Goal: Navigation & Orientation: Find specific page/section

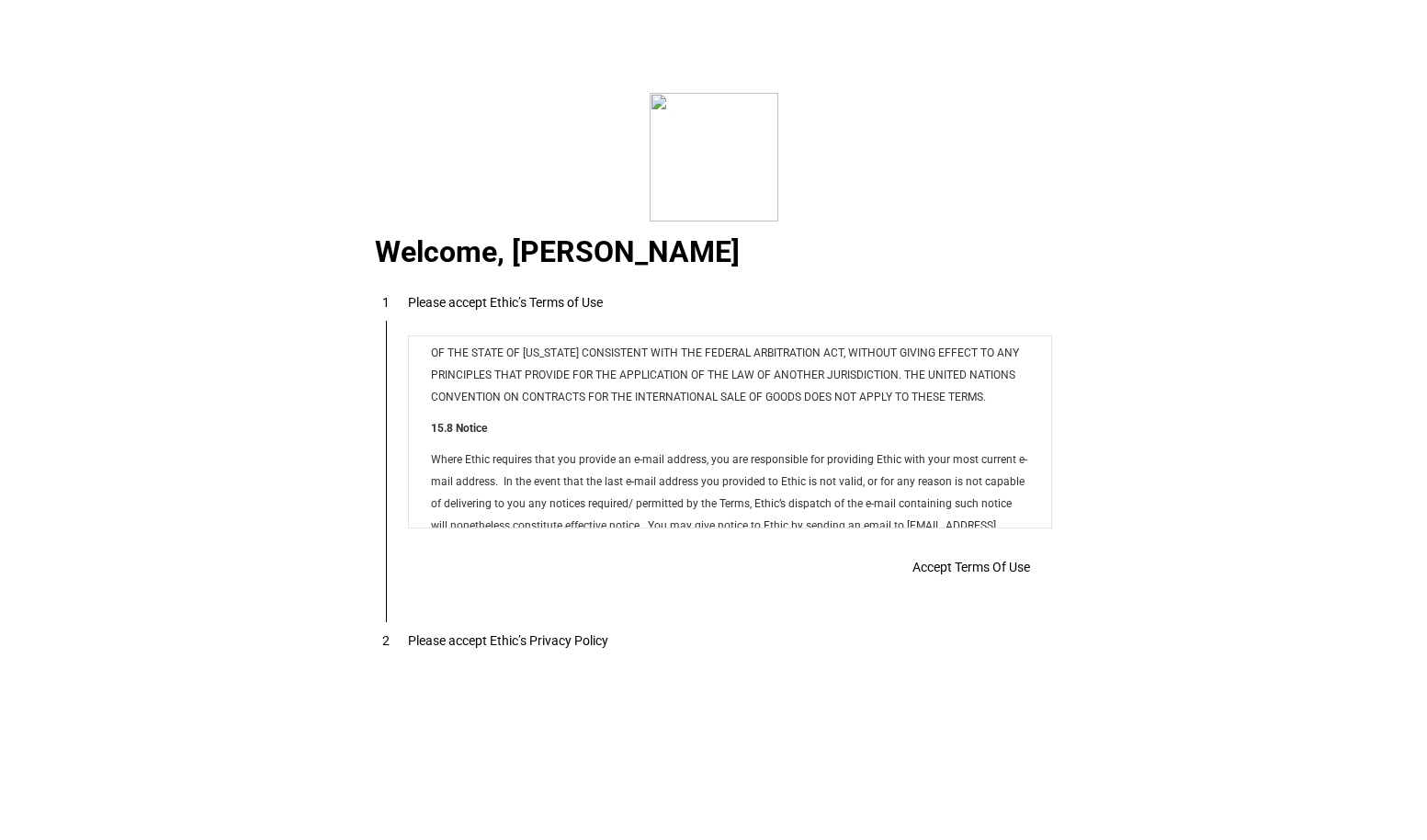
scroll to position [14661, 0]
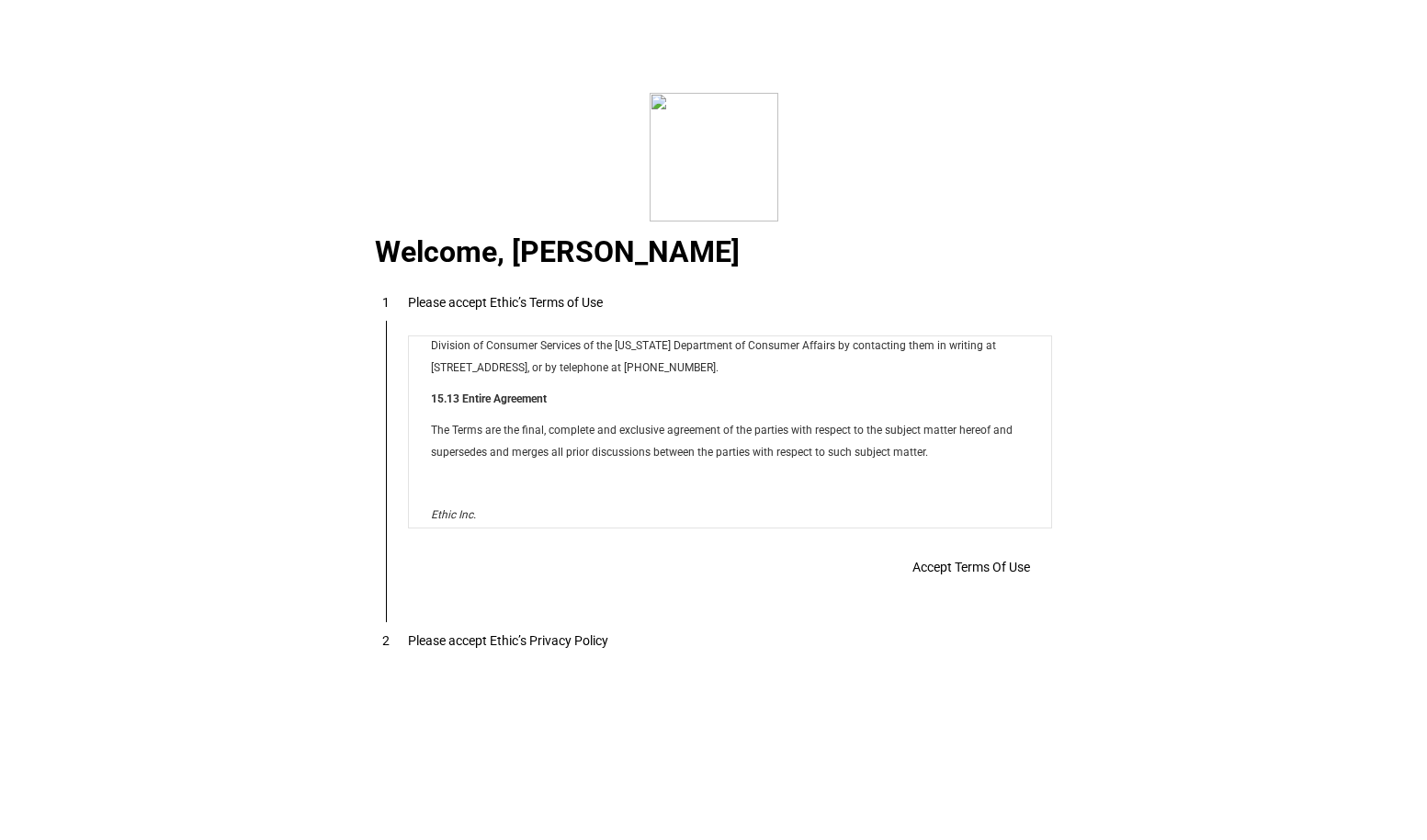
click at [0, 0] on span "Accept Terms Of Use" at bounding box center [0, 0] width 0 height 0
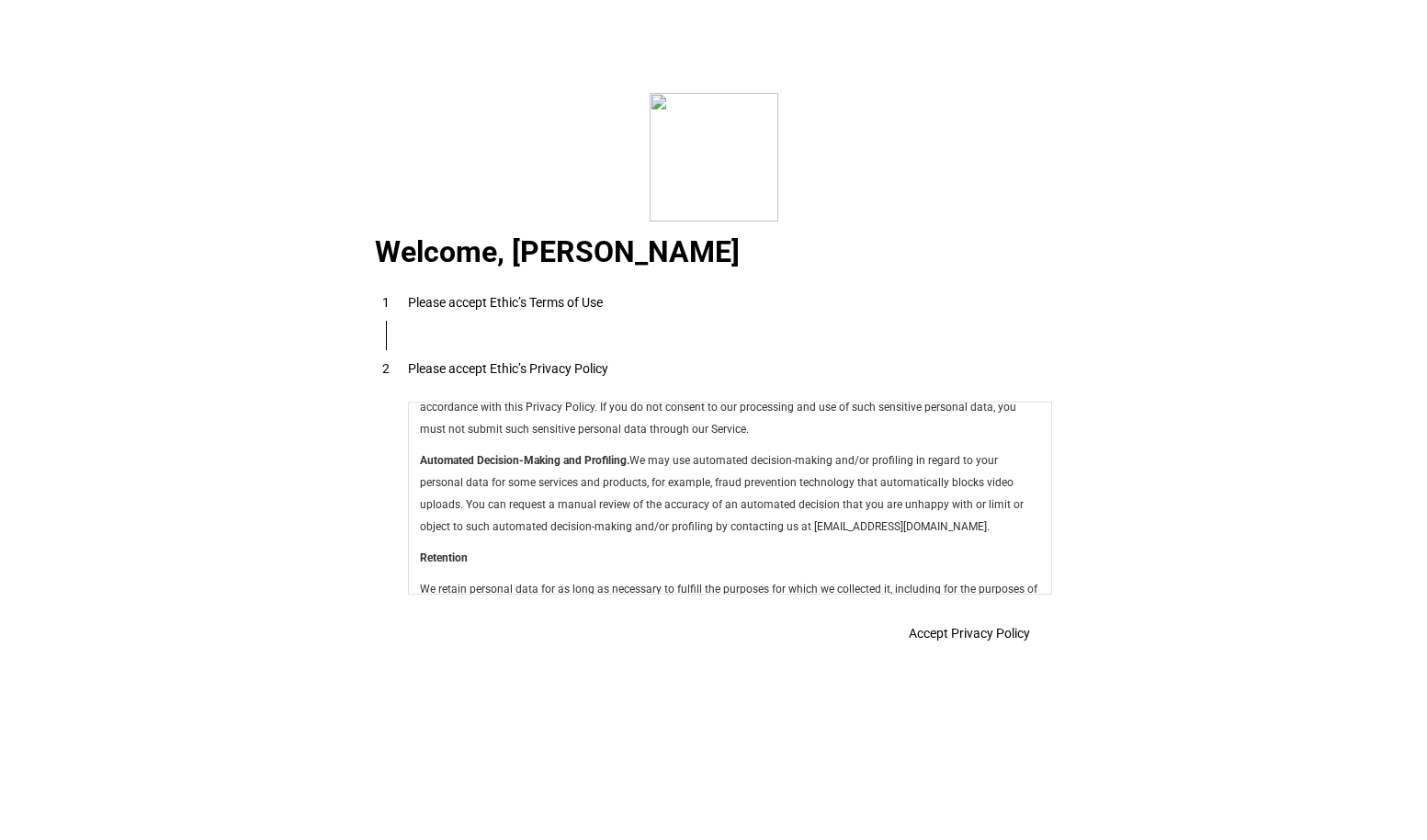
scroll to position [6475, 0]
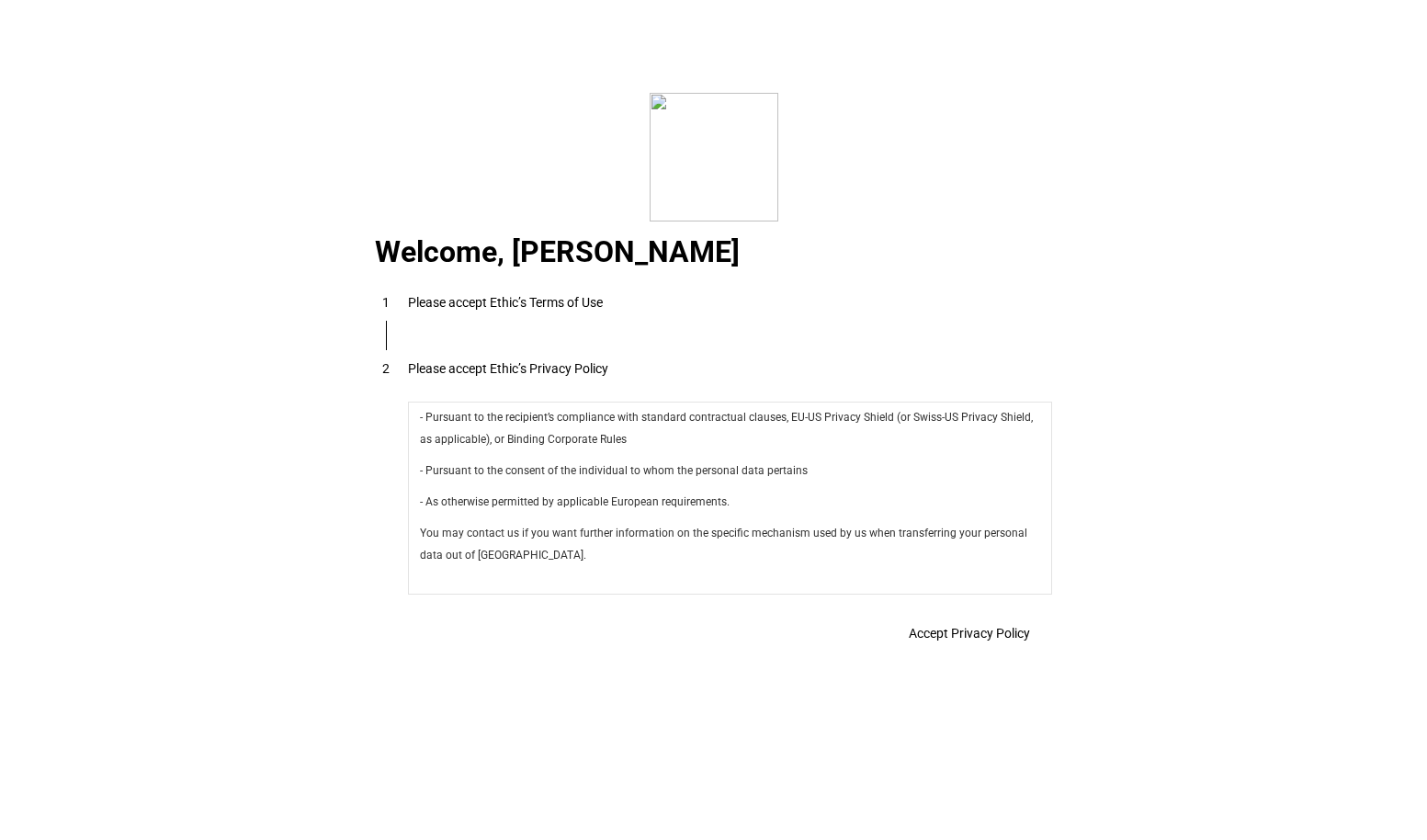
click at [918, 629] on span "Accept Privacy Policy" at bounding box center [969, 633] width 121 height 15
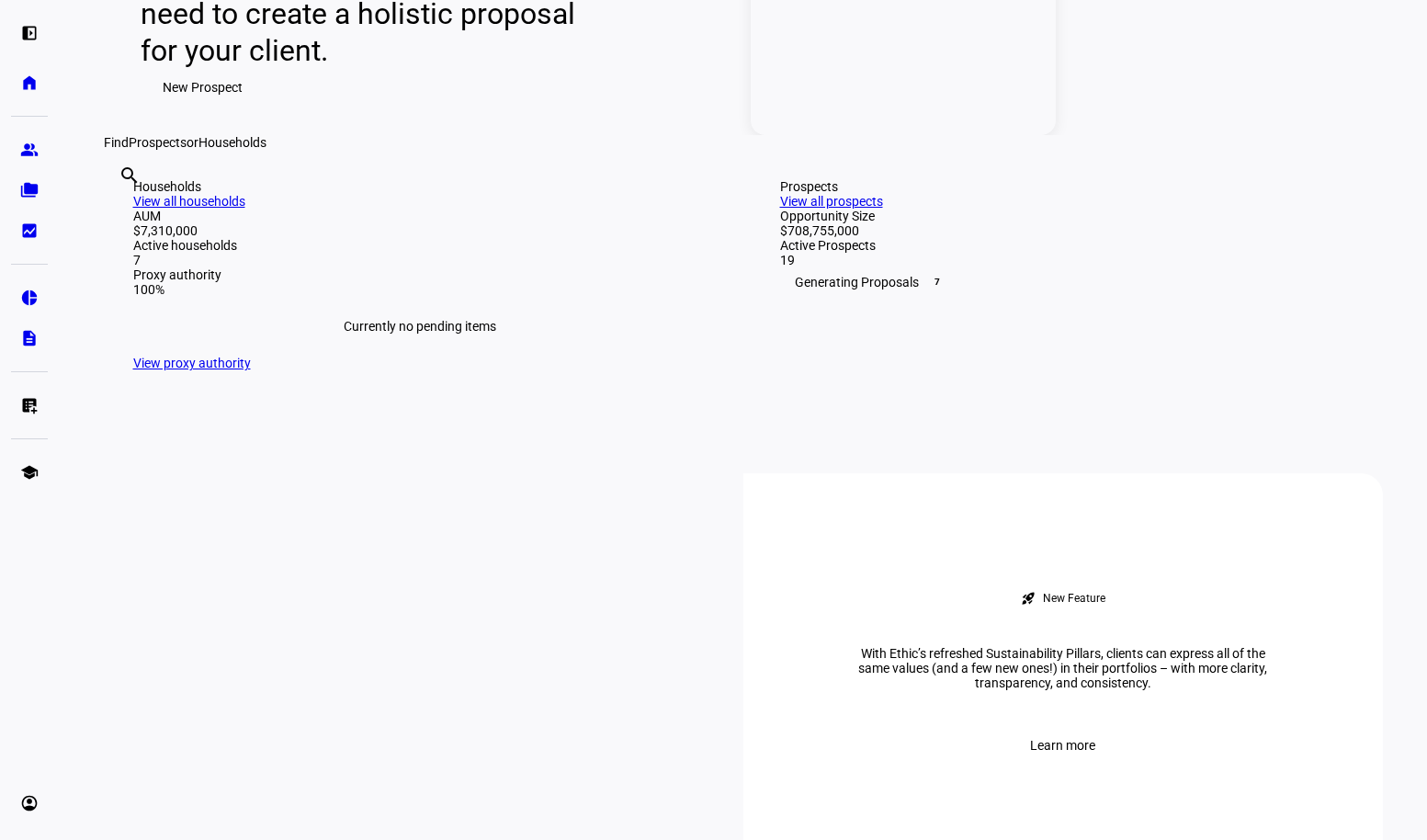
scroll to position [487, 0]
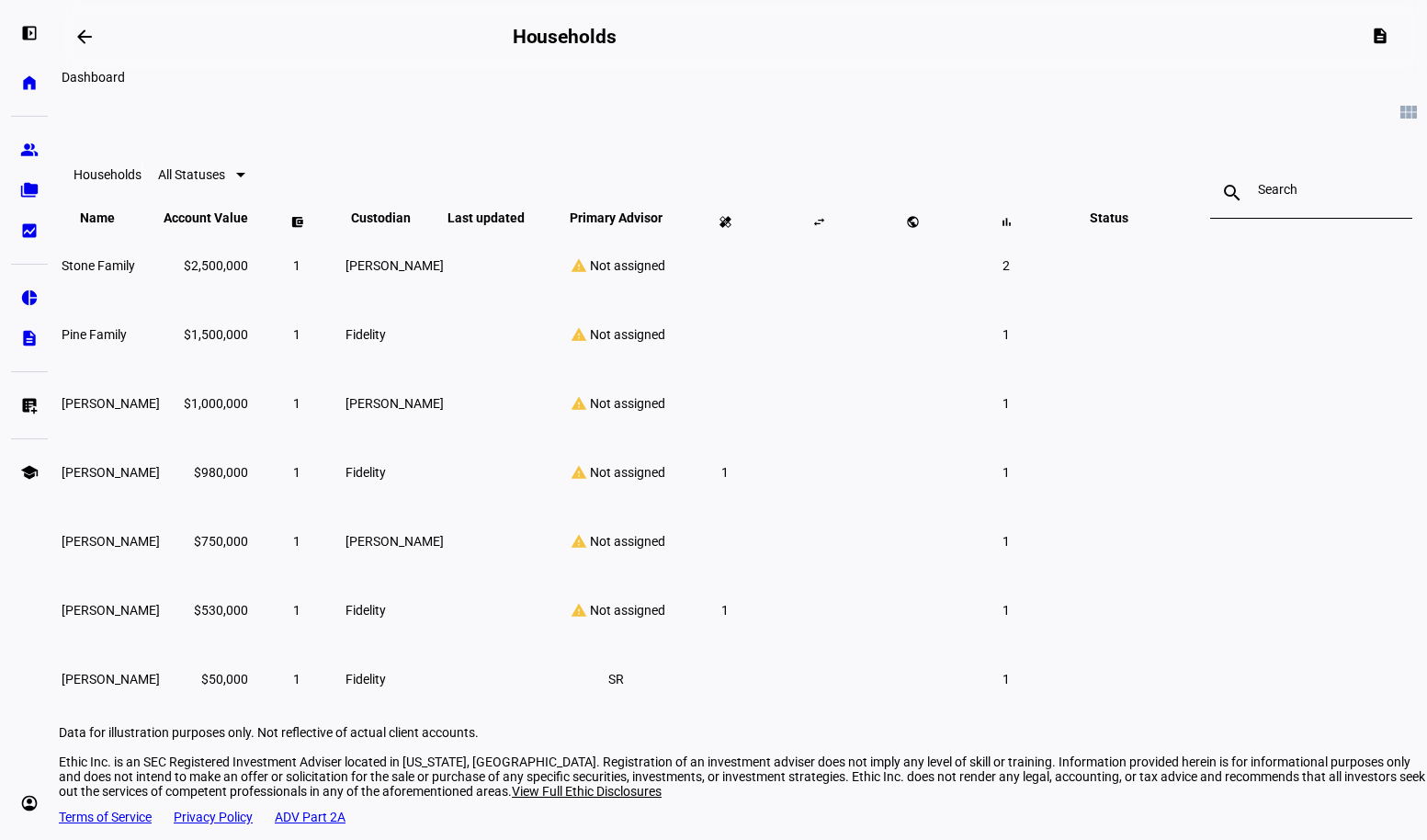
click at [96, 42] on mat-icon "arrow_backwards" at bounding box center [85, 37] width 22 height 22
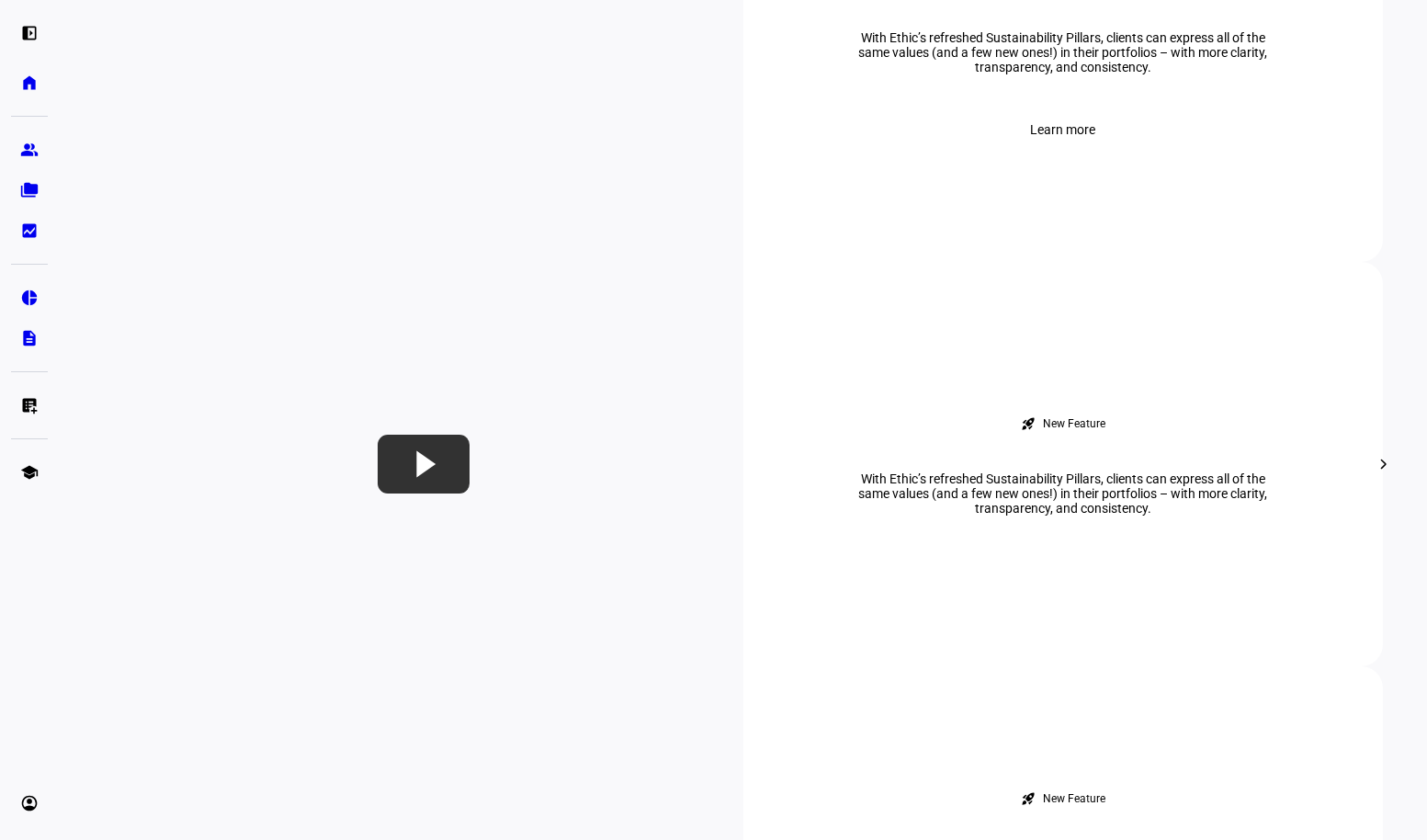
scroll to position [787, 0]
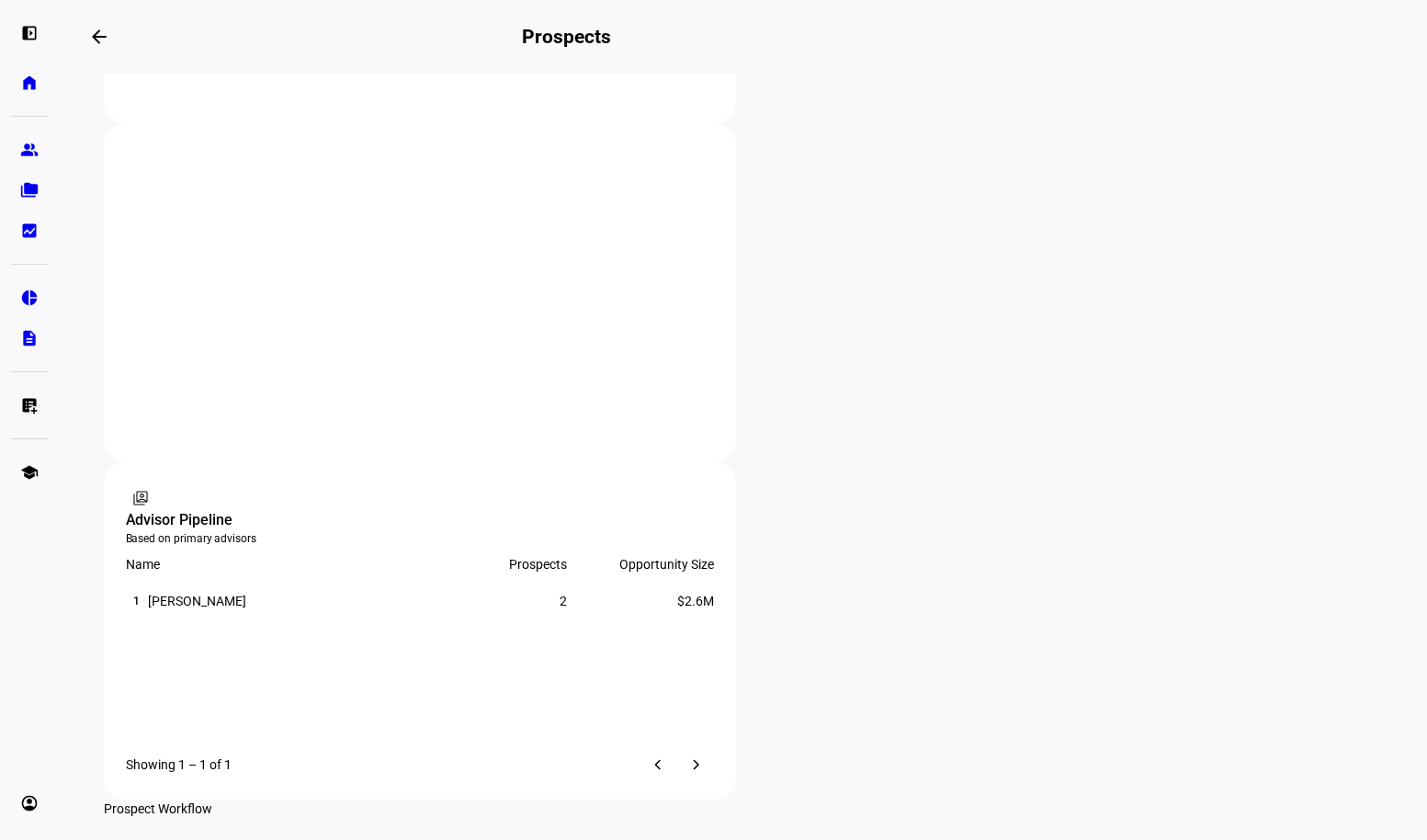
scroll to position [987, 0]
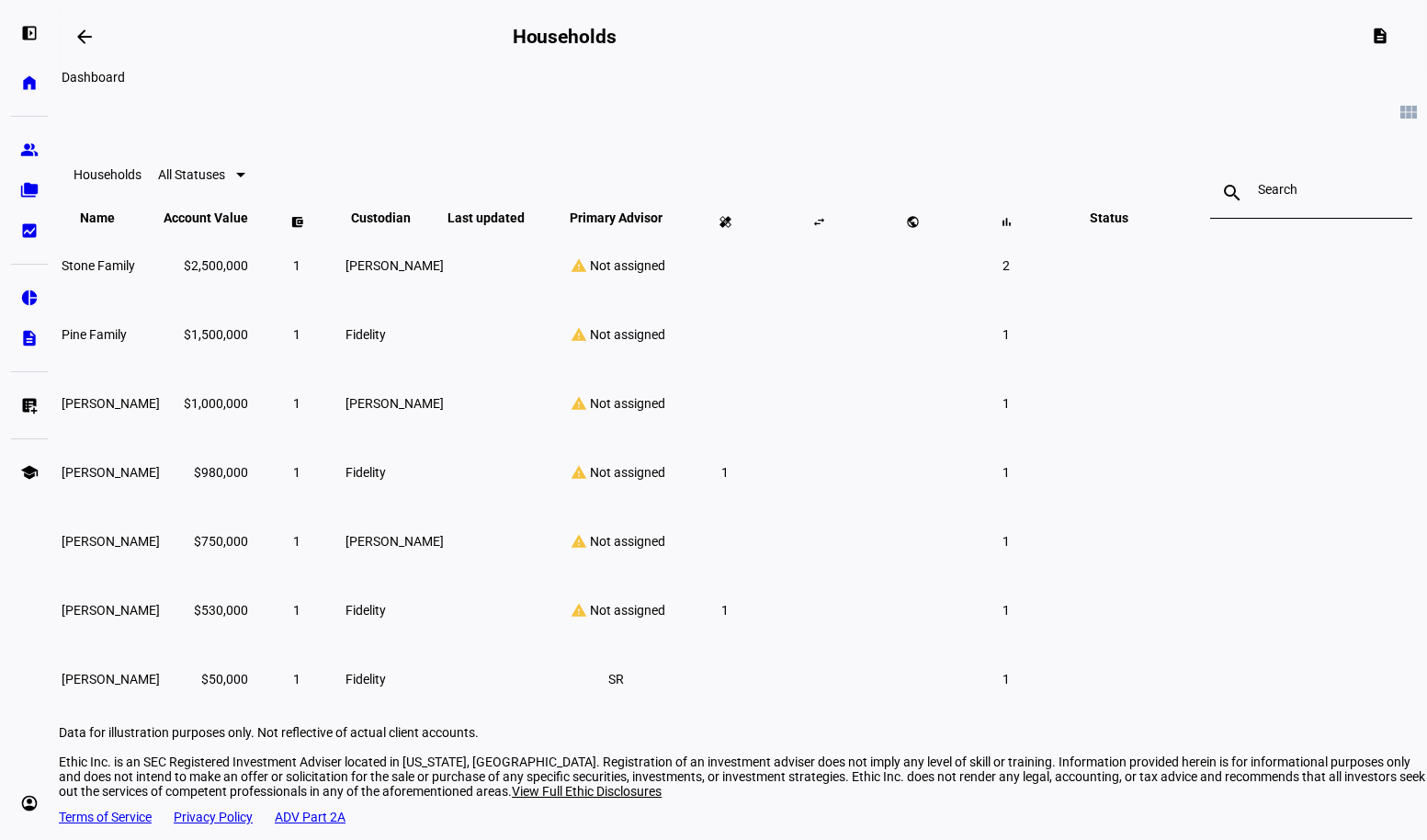
click at [95, 39] on mat-icon "arrow_backwards" at bounding box center [85, 37] width 22 height 22
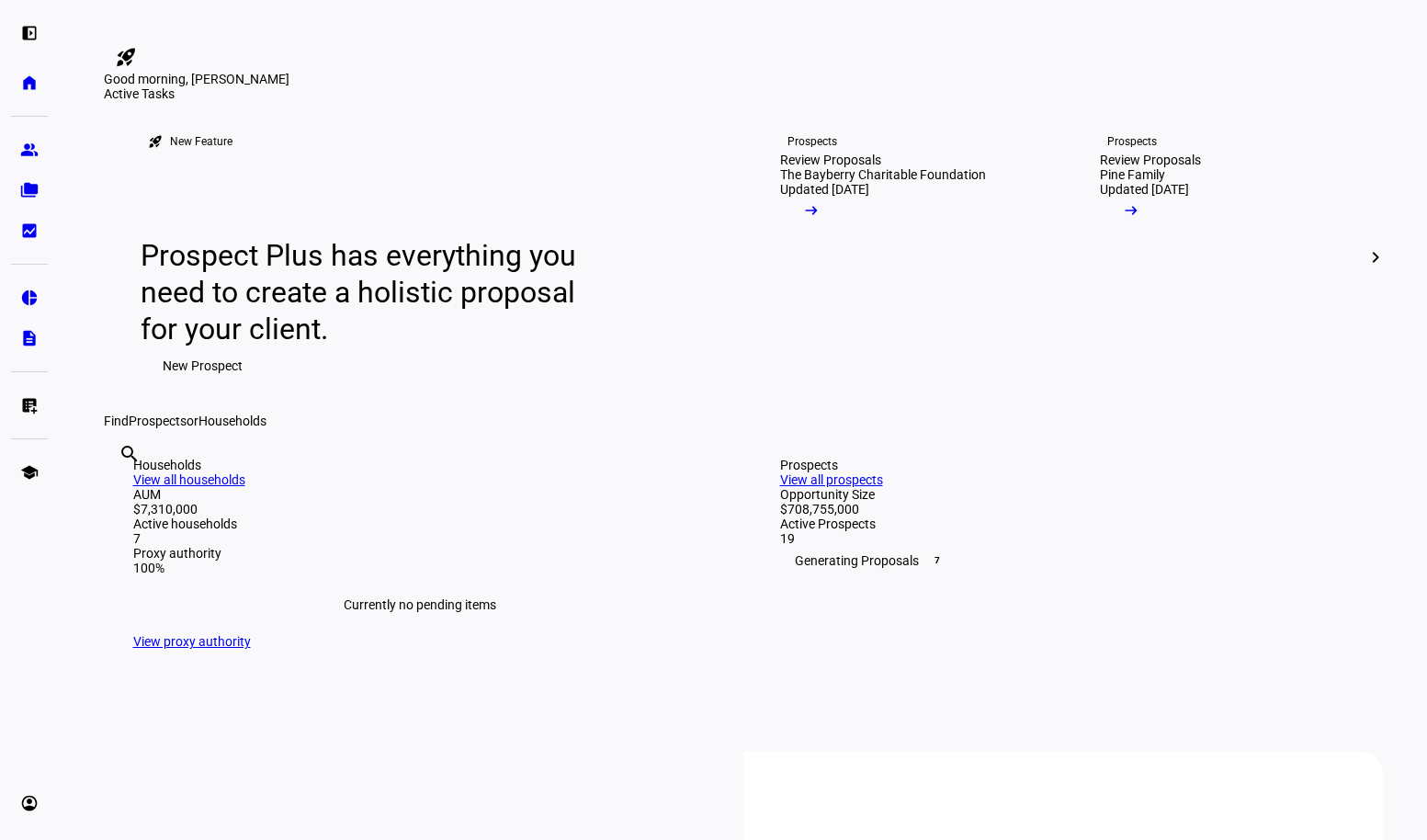
click at [1008, 27] on div at bounding box center [743, 32] width 1279 height 20
click at [35, 810] on eth-mat-symbol "account_circle" at bounding box center [30, 803] width 18 height 18
click at [87, 796] on span "Sign Out" at bounding box center [62, 791] width 49 height 18
